Goal: Task Accomplishment & Management: Manage account settings

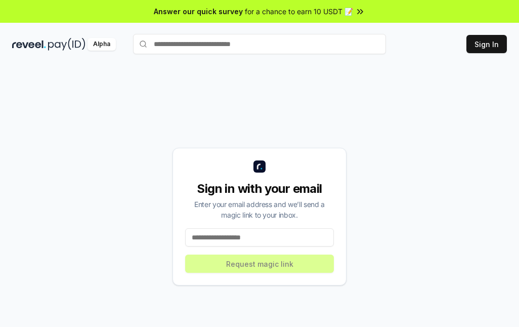
click at [269, 212] on div "Enter your email address and we’ll send a magic link to your inbox." at bounding box center [259, 209] width 149 height 21
click at [230, 250] on div "Sign in with your email Enter your email address and we’ll send a magic link to…" at bounding box center [260, 217] width 174 height 138
click at [232, 248] on div "Sign in with your email Enter your email address and we’ll send a magic link to…" at bounding box center [260, 217] width 174 height 138
click at [253, 233] on input at bounding box center [259, 237] width 149 height 18
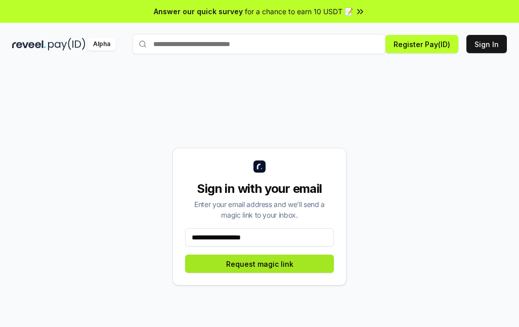
type input "**********"
click at [297, 256] on button "Request magic link" at bounding box center [259, 264] width 149 height 18
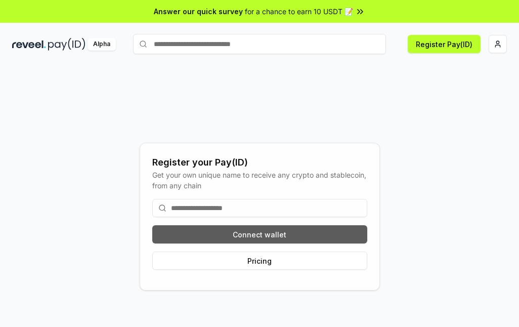
click at [264, 231] on button "Connect wallet" at bounding box center [259, 234] width 215 height 18
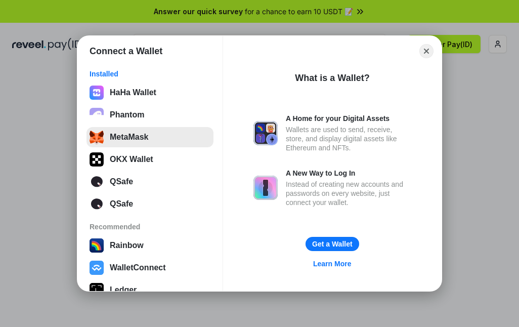
click at [101, 142] on button "MetaMask" at bounding box center [150, 137] width 127 height 20
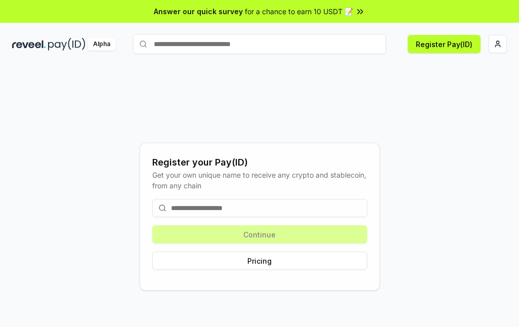
click at [206, 185] on div "Get your own unique name to receive any crypto and stablecoin, from any chain" at bounding box center [259, 180] width 215 height 21
click at [434, 48] on button "Register Pay(ID)" at bounding box center [444, 44] width 73 height 18
click at [252, 198] on div "Continue Pricing" at bounding box center [259, 234] width 215 height 87
click at [281, 208] on input at bounding box center [259, 208] width 215 height 18
click at [280, 208] on input at bounding box center [259, 208] width 215 height 18
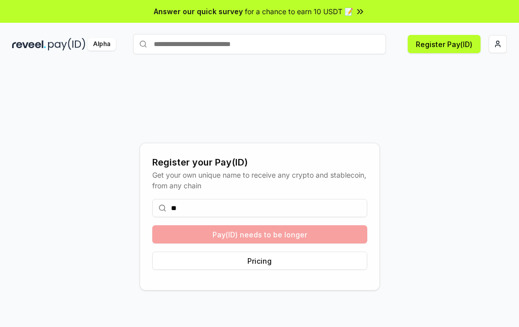
type input "*"
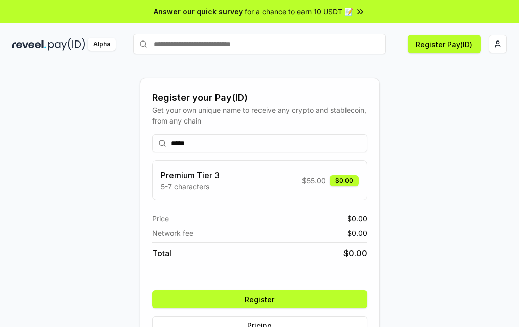
drag, startPoint x: 321, startPoint y: 183, endPoint x: 282, endPoint y: 169, distance: 41.5
click at [321, 183] on span "$ 55.00" at bounding box center [314, 180] width 24 height 11
click at [254, 149] on input "*****" at bounding box center [259, 143] width 215 height 18
type input "***"
click at [266, 303] on button "Register" at bounding box center [259, 299] width 215 height 18
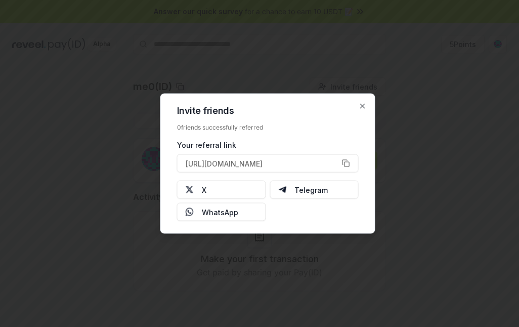
click at [278, 128] on div "0 friends successfully referred" at bounding box center [268, 128] width 182 height 8
click at [280, 112] on h2 "Invite friends" at bounding box center [268, 110] width 182 height 9
click at [342, 169] on button "https://reveel.id/refer/me0" at bounding box center [268, 163] width 182 height 18
click at [359, 112] on div "Invite friends 0 friends successfully referred Your referral link https://revee…" at bounding box center [267, 164] width 215 height 140
click at [359, 100] on div "Invite friends 0 friends successfully referred Your referral link https://revee…" at bounding box center [267, 164] width 215 height 140
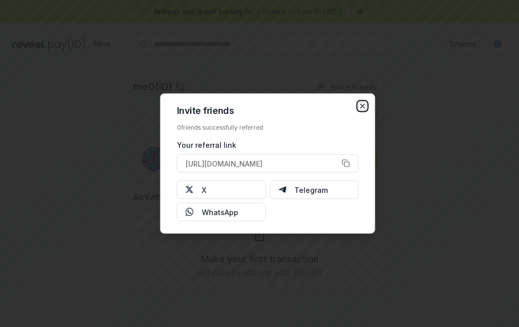
click at [367, 106] on icon "button" at bounding box center [363, 106] width 8 height 8
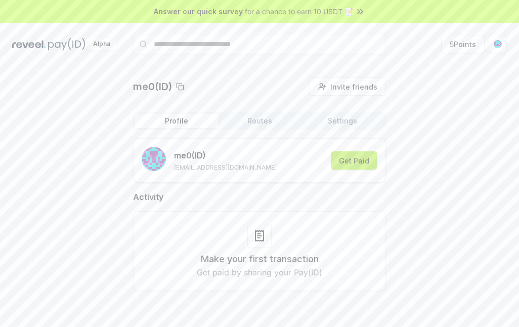
click at [349, 159] on button "Get Paid" at bounding box center [354, 160] width 47 height 18
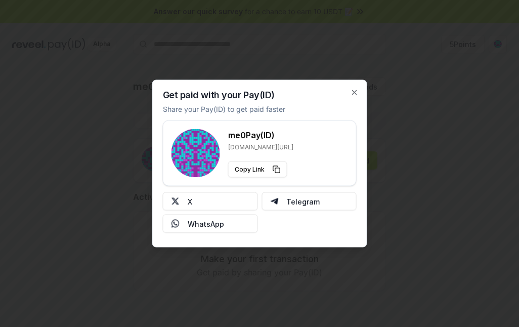
click at [416, 192] on div at bounding box center [259, 163] width 519 height 327
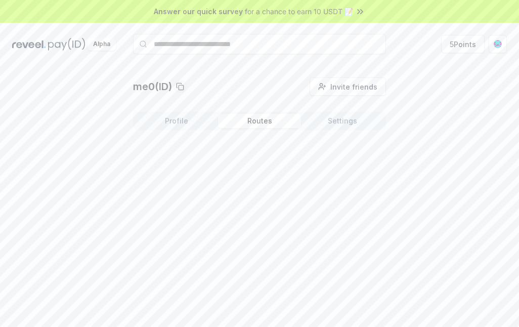
click at [248, 119] on button "Routes" at bounding box center [259, 121] width 83 height 14
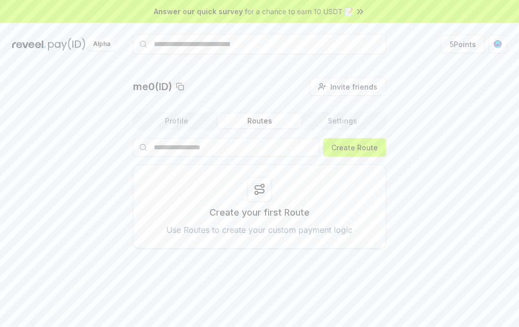
click at [248, 197] on div at bounding box center [260, 189] width 24 height 24
click at [354, 117] on button "Settings" at bounding box center [342, 121] width 83 height 14
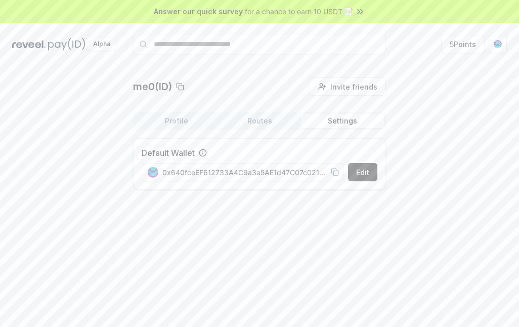
click at [191, 119] on button "Profile" at bounding box center [176, 121] width 83 height 14
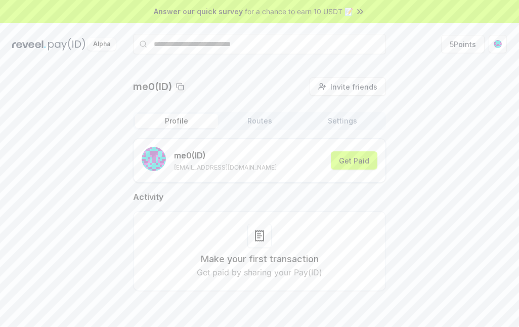
click at [169, 112] on div "Profile Routes Settings" at bounding box center [259, 121] width 253 height 18
click at [175, 119] on button "Profile" at bounding box center [176, 121] width 83 height 14
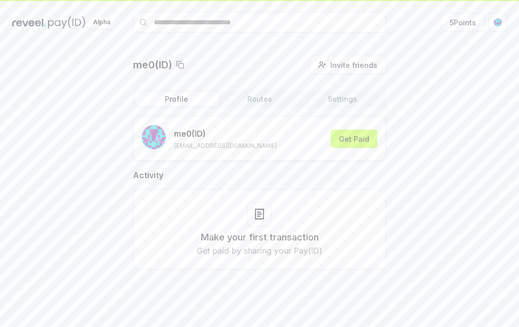
scroll to position [29, 0]
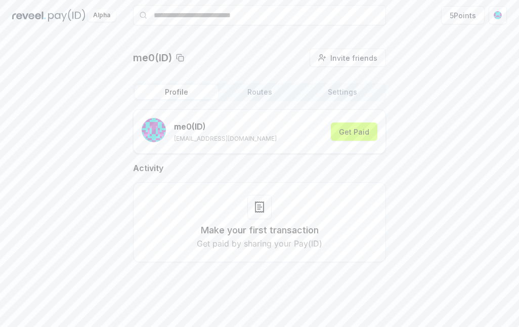
click at [252, 204] on div at bounding box center [260, 207] width 24 height 24
click at [250, 252] on div "Make your first transaction Get paid by sharing your Pay(ID)" at bounding box center [259, 222] width 253 height 80
click at [211, 243] on p "Get paid by sharing your Pay(ID)" at bounding box center [260, 243] width 126 height 12
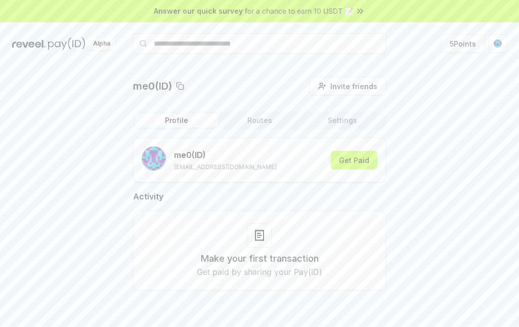
scroll to position [0, 0]
click at [455, 41] on button "5 Points" at bounding box center [463, 44] width 44 height 18
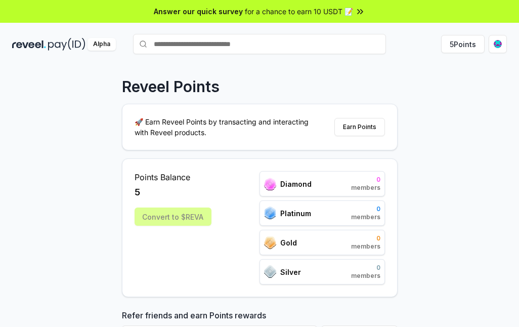
click at [188, 220] on div "Convert to $REVA" at bounding box center [173, 217] width 77 height 18
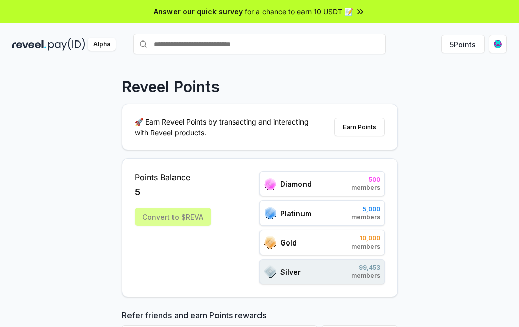
click at [298, 247] on div "Gold 10,000 members" at bounding box center [323, 242] width 126 height 25
click at [308, 220] on div "Platinum 5,000 members" at bounding box center [323, 212] width 126 height 25
click at [330, 206] on div "Platinum 5,000 members" at bounding box center [323, 212] width 126 height 25
click at [314, 176] on div "Diamond 500 members" at bounding box center [323, 183] width 126 height 25
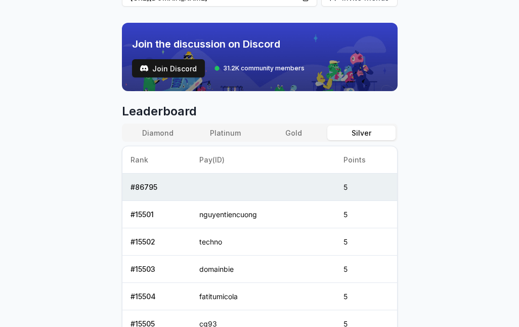
scroll to position [338, 0]
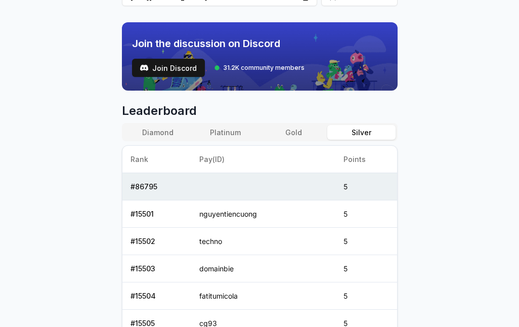
click at [159, 133] on button "Diamond" at bounding box center [158, 132] width 68 height 15
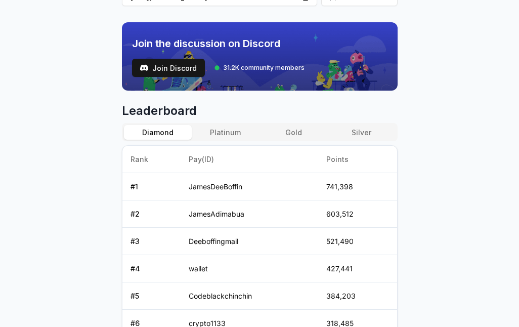
click at [216, 132] on button "Platinum" at bounding box center [226, 132] width 68 height 15
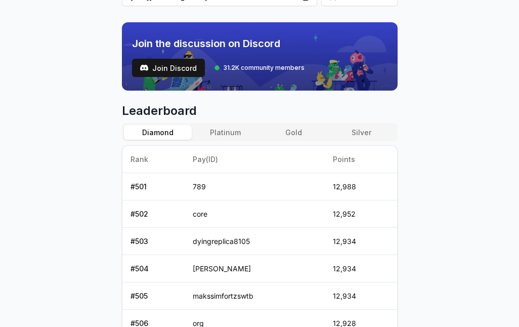
click at [157, 135] on button "Diamond" at bounding box center [158, 132] width 68 height 15
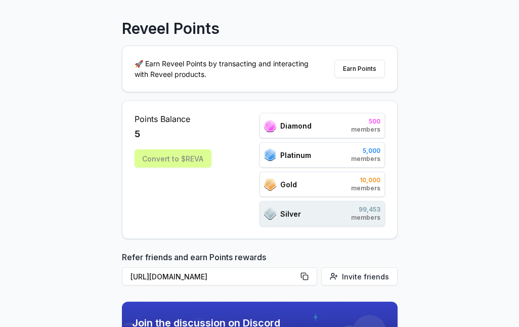
scroll to position [14, 0]
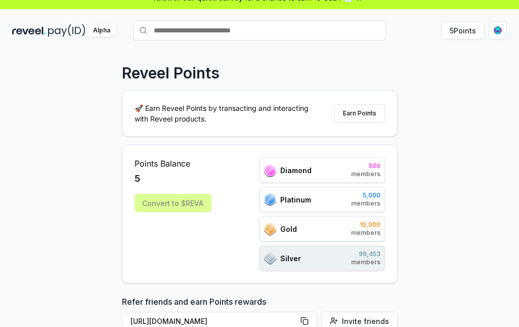
click at [275, 119] on p "🚀 Earn Reveel Points by transacting and interacting with Reveel products." at bounding box center [226, 113] width 182 height 21
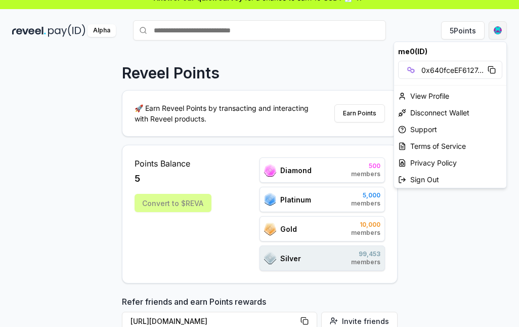
click at [496, 27] on html "Answer our quick survey for a chance to earn 10 USDT 📝 Alpha 5 Points Reveel Po…" at bounding box center [259, 163] width 519 height 327
click at [454, 91] on div "View Profile" at bounding box center [450, 96] width 112 height 17
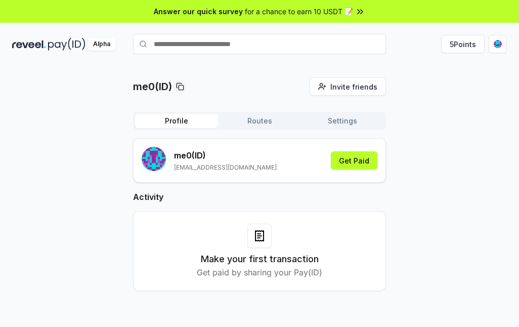
click at [350, 131] on div "Profile Routes Settings me0 (ID) [EMAIL_ADDRESS][DOMAIN_NAME] Get Paid Activity…" at bounding box center [259, 209] width 253 height 195
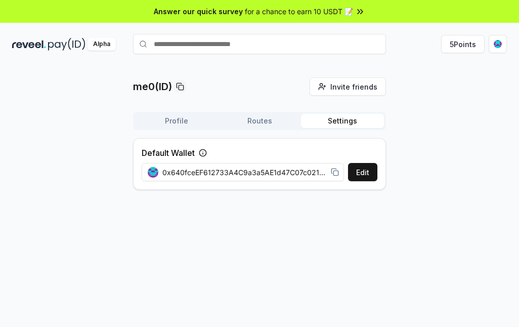
click at [340, 126] on button "Settings" at bounding box center [342, 121] width 83 height 14
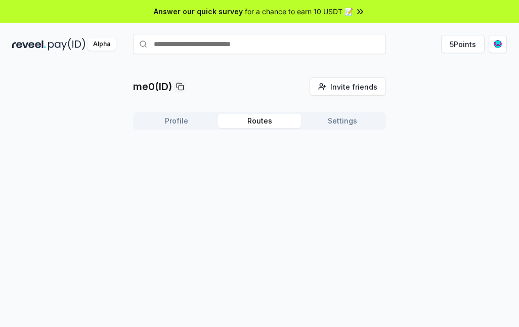
click at [281, 115] on button "Routes" at bounding box center [259, 121] width 83 height 14
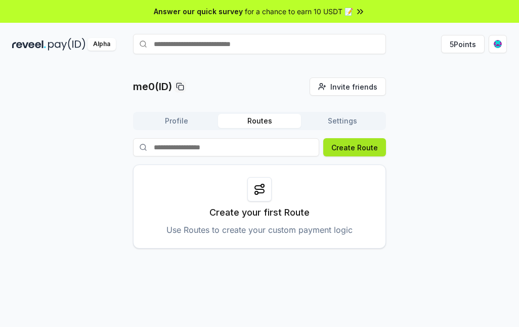
click at [354, 156] on button "Create Route" at bounding box center [355, 147] width 63 height 18
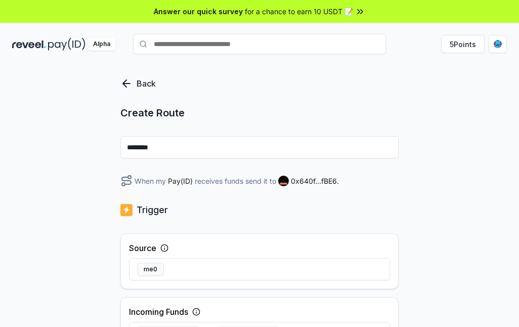
click at [218, 236] on div "Source me0" at bounding box center [259, 261] width 278 height 56
click at [165, 250] on icon at bounding box center [165, 249] width 0 height 2
click at [165, 248] on icon at bounding box center [165, 249] width 0 height 2
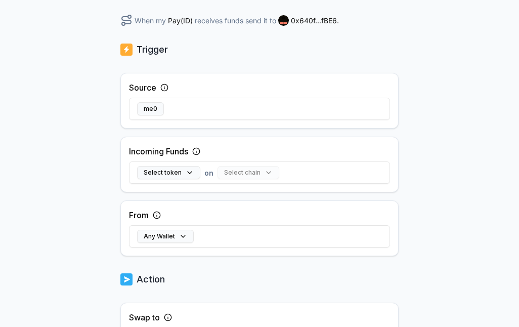
scroll to position [169, 0]
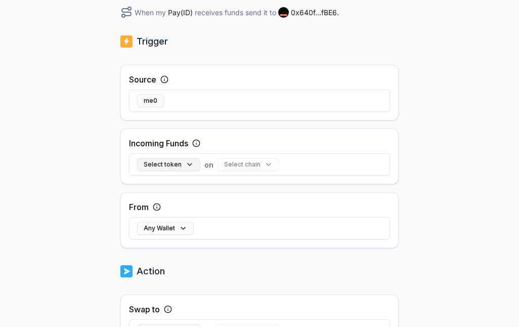
click at [187, 159] on button "Select token" at bounding box center [168, 164] width 63 height 13
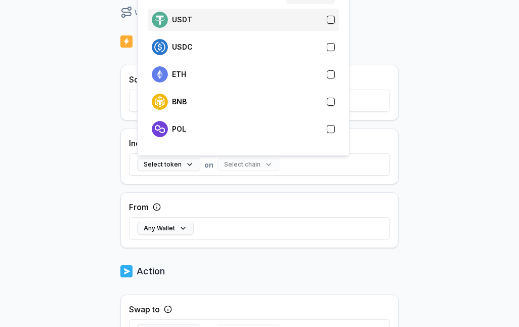
click at [198, 28] on div "USDT" at bounding box center [243, 20] width 191 height 22
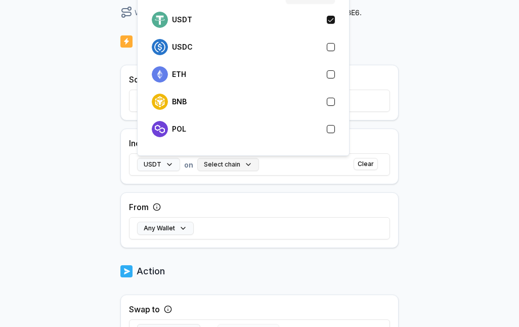
click at [238, 165] on button "Select chain" at bounding box center [228, 164] width 62 height 13
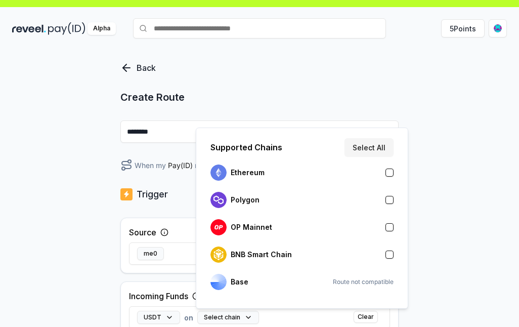
scroll to position [0, 0]
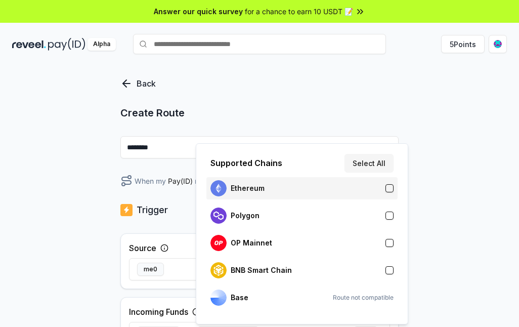
click at [311, 193] on div "Ethereum" at bounding box center [302, 188] width 183 height 16
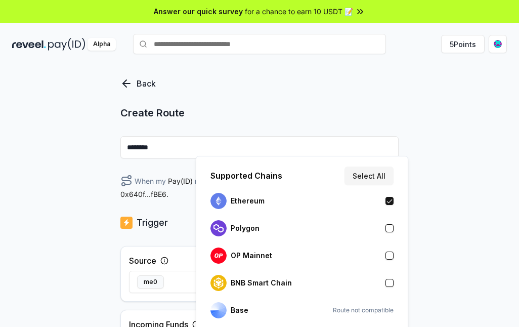
click at [113, 271] on div "Back Create Route ******** When my Pay(ID) receives USDT on Ethereum send it to…" at bounding box center [259, 206] width 519 height 299
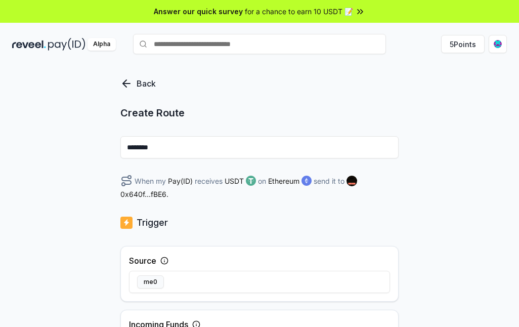
scroll to position [169, 0]
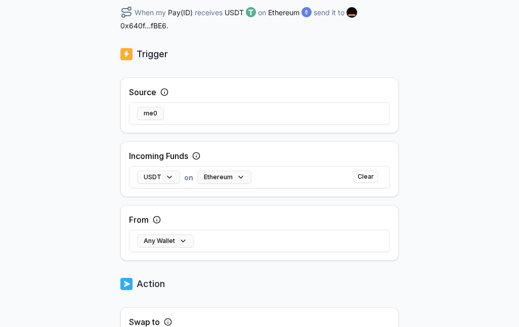
click at [124, 58] on img at bounding box center [126, 54] width 12 height 14
click at [172, 236] on button "Any Wallet" at bounding box center [165, 240] width 57 height 13
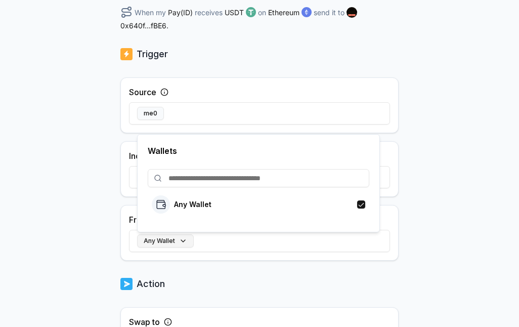
click at [177, 236] on button "Any Wallet" at bounding box center [165, 240] width 57 height 13
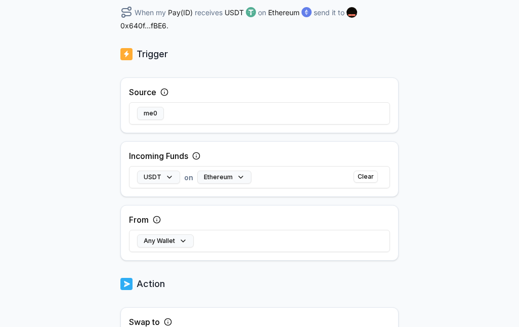
scroll to position [338, 0]
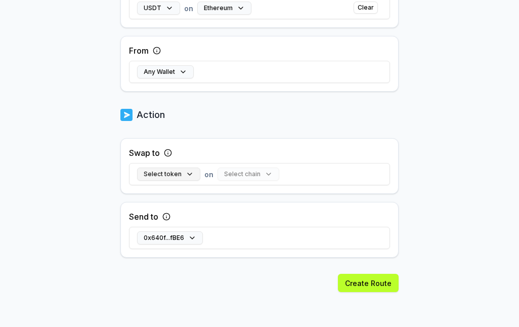
click at [165, 179] on button "Select token" at bounding box center [168, 174] width 63 height 13
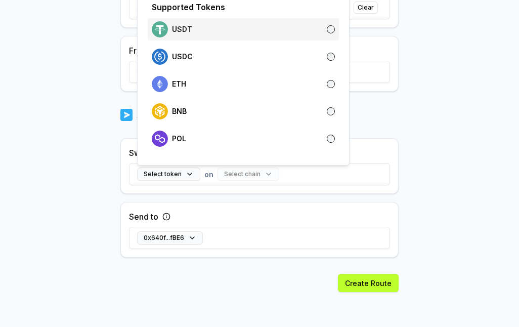
click at [189, 30] on p "USDT" at bounding box center [182, 29] width 20 height 8
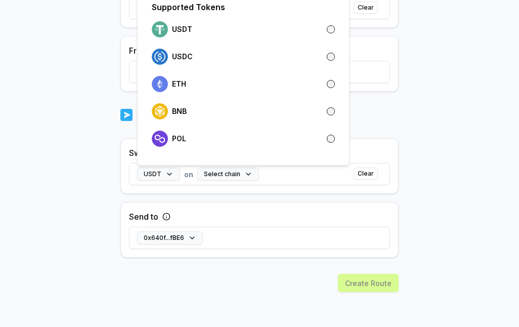
click at [216, 181] on div "USDT on Select chain Clear" at bounding box center [259, 173] width 261 height 29
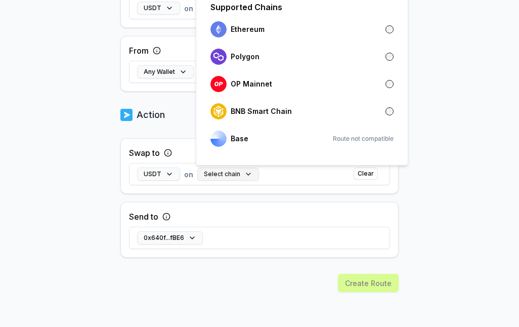
click at [214, 176] on button "Select chain" at bounding box center [228, 174] width 62 height 13
click at [276, 25] on div "Ethereum" at bounding box center [302, 29] width 183 height 16
click at [256, 204] on div "Send to 0x640f...fBE6" at bounding box center [259, 230] width 278 height 56
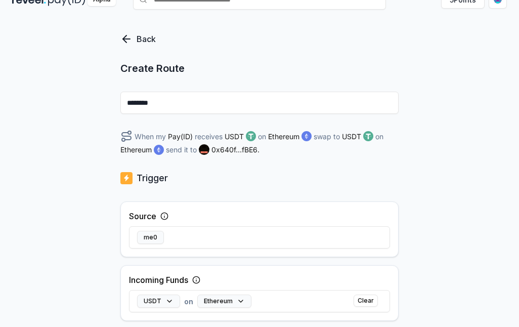
scroll to position [0, 0]
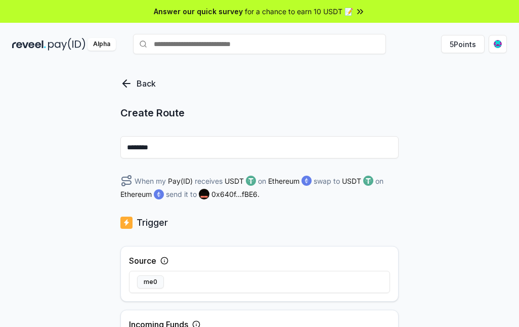
click at [132, 82] on icon at bounding box center [126, 83] width 12 height 12
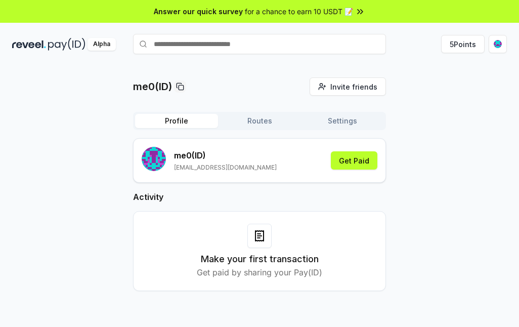
click at [182, 126] on button "Profile" at bounding box center [176, 121] width 83 height 14
click at [356, 9] on icon at bounding box center [360, 12] width 10 height 10
click at [258, 131] on div "Profile Routes Settings me0 (ID) [EMAIL_ADDRESS][DOMAIN_NAME] Get Paid Activity…" at bounding box center [259, 209] width 253 height 195
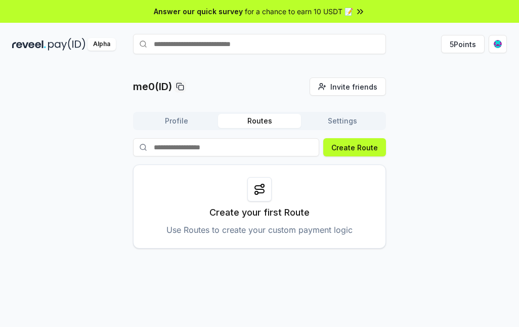
click at [267, 124] on button "Routes" at bounding box center [259, 121] width 83 height 14
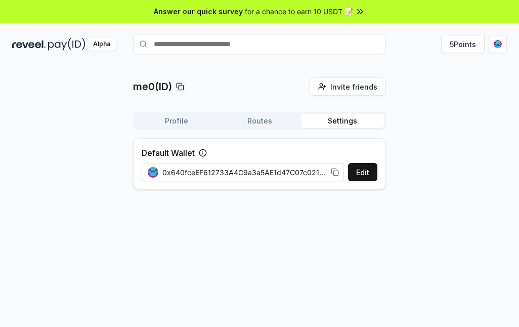
click at [340, 127] on button "Settings" at bounding box center [342, 121] width 83 height 14
click at [179, 127] on button "Profile" at bounding box center [176, 121] width 83 height 14
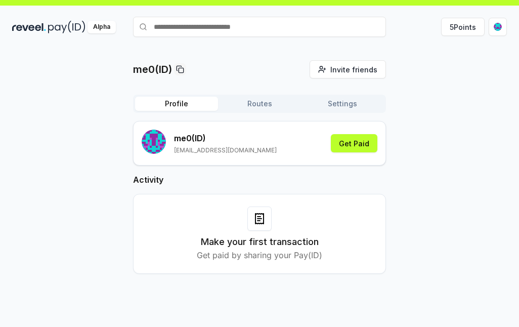
scroll to position [29, 0]
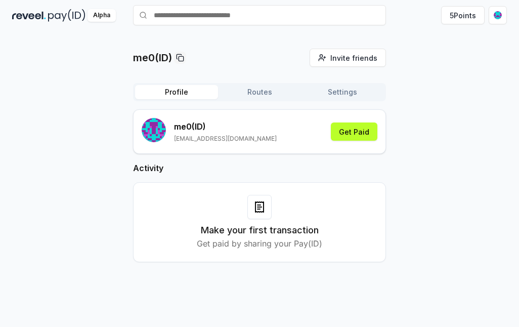
click at [267, 214] on div at bounding box center [260, 207] width 24 height 24
click at [258, 209] on icon at bounding box center [259, 209] width 3 height 0
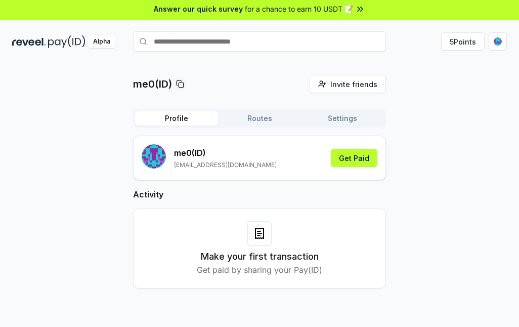
scroll to position [0, 0]
